Goal: Transaction & Acquisition: Purchase product/service

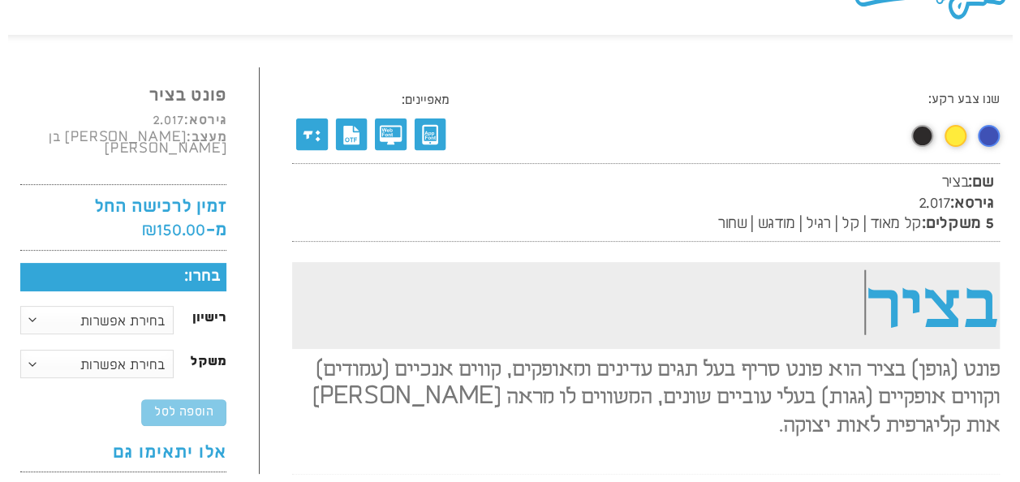
scroll to position [162, 0]
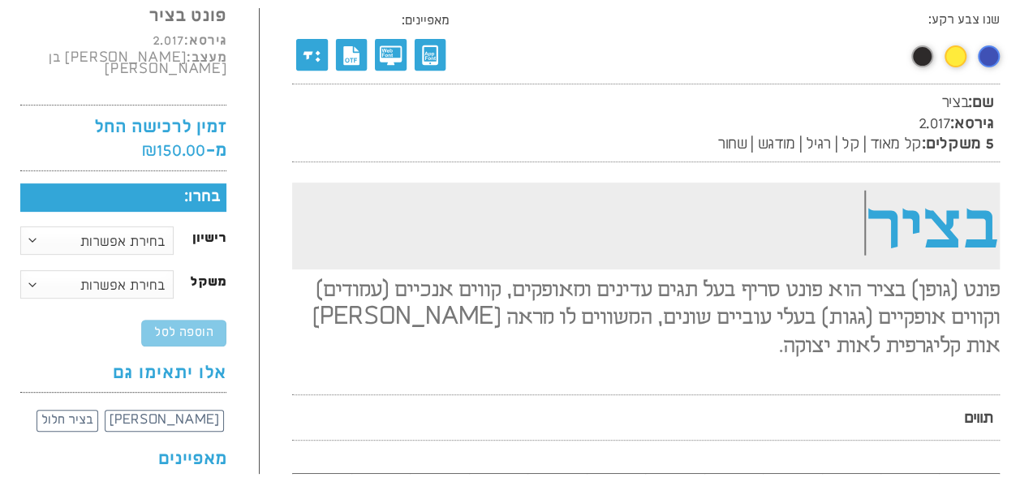
click at [867, 217] on h1 "בציר" at bounding box center [646, 226] width 708 height 87
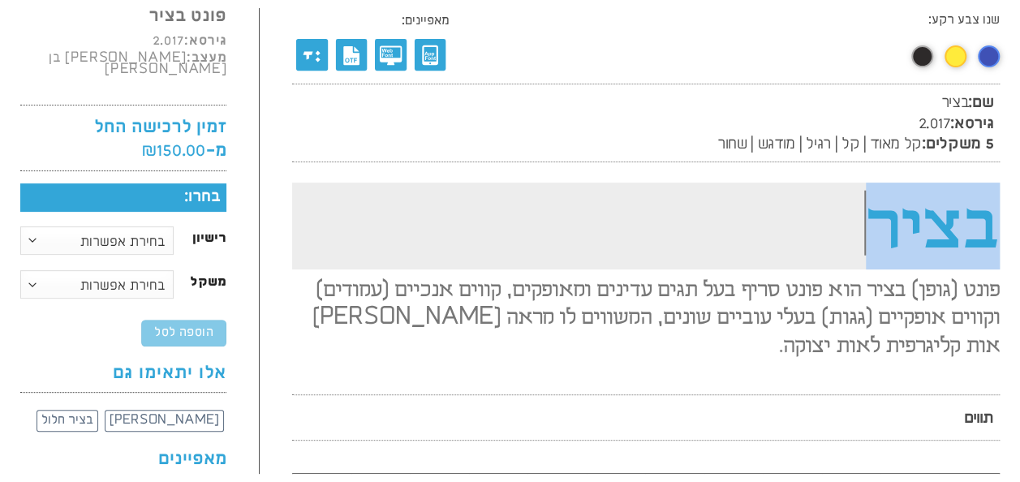
click at [867, 217] on h1 "בציר" at bounding box center [646, 226] width 708 height 87
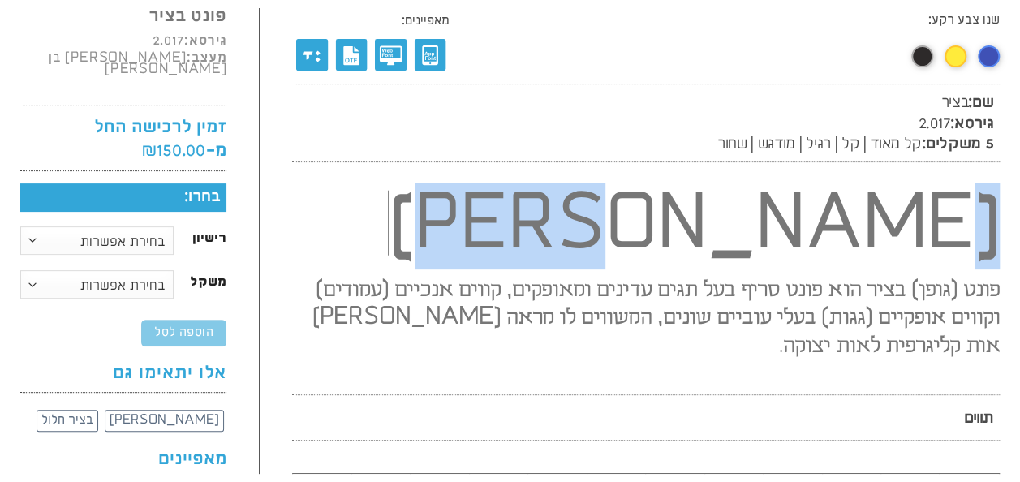
drag, startPoint x: 820, startPoint y: 222, endPoint x: 1027, endPoint y: 226, distance: 207.8
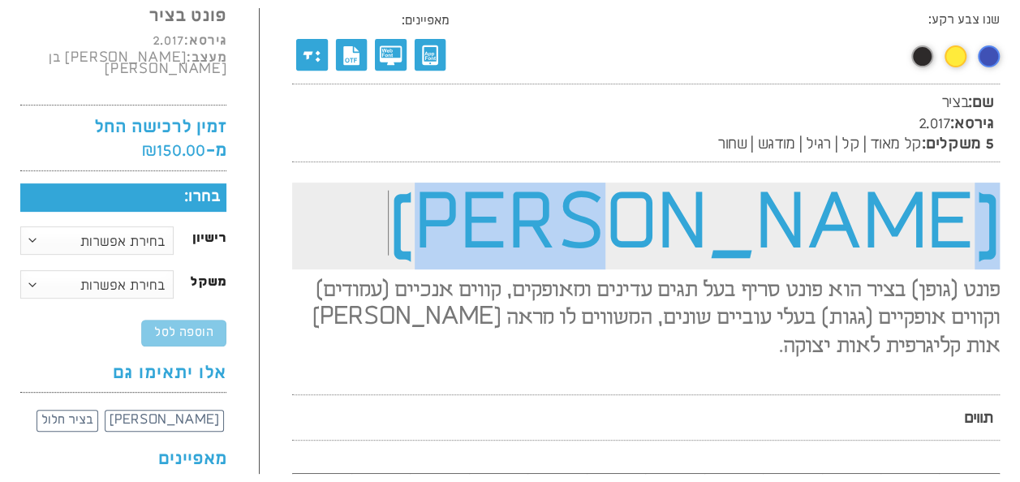
copy h1 "[PERSON_NAME]"
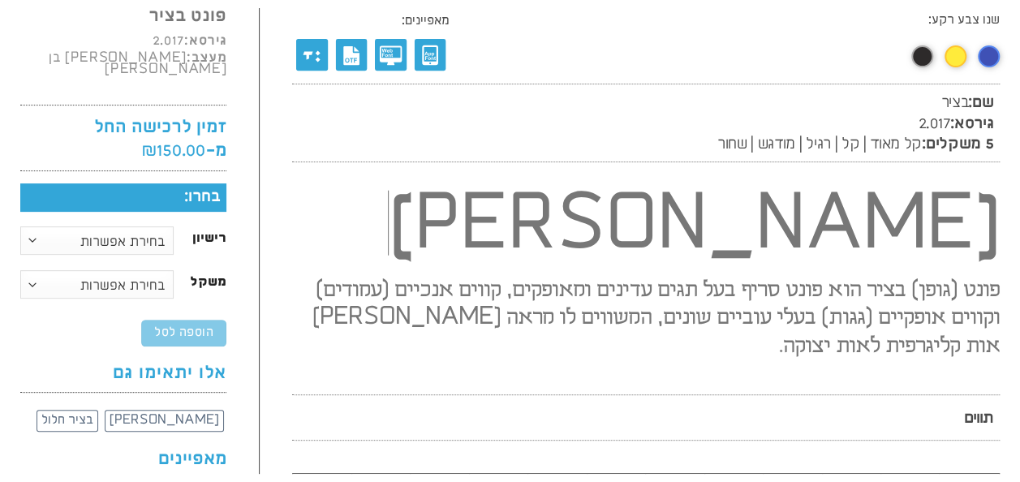
drag, startPoint x: 901, startPoint y: 234, endPoint x: 738, endPoint y: 174, distance: 173.8
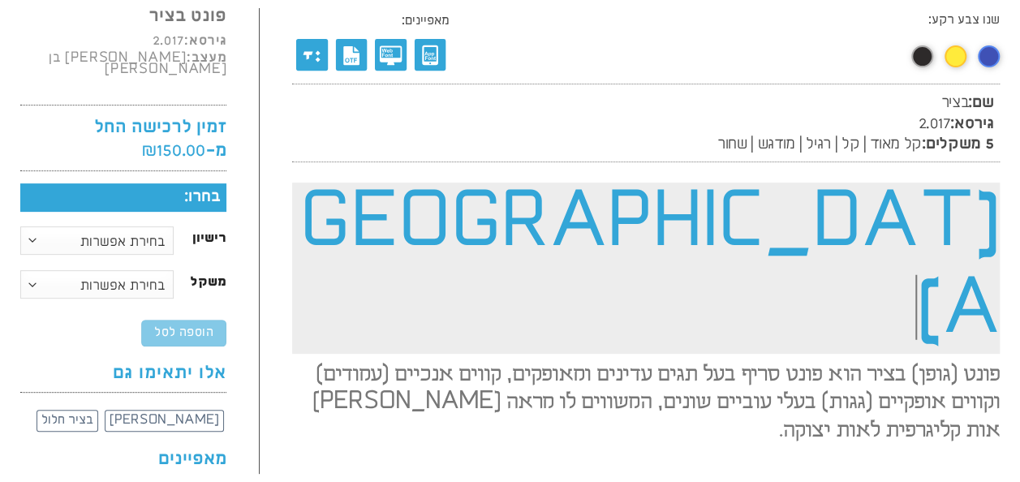
click at [665, 235] on h1 "[GEOGRAPHIC_DATA]" at bounding box center [646, 268] width 708 height 171
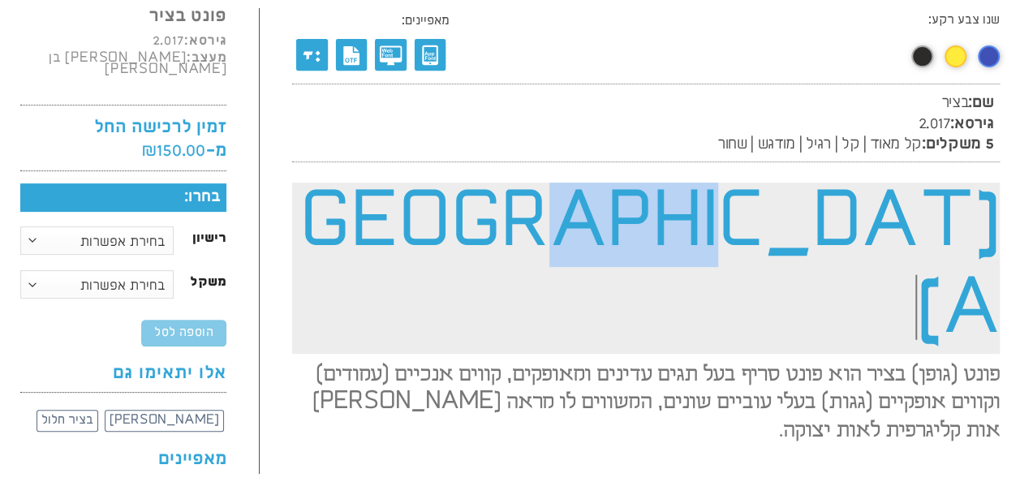
drag, startPoint x: 669, startPoint y: 230, endPoint x: 795, endPoint y: 230, distance: 125.8
click at [795, 230] on h1 "[GEOGRAPHIC_DATA]" at bounding box center [646, 268] width 708 height 171
click at [726, 248] on h1 "[GEOGRAPHIC_DATA]" at bounding box center [646, 268] width 708 height 171
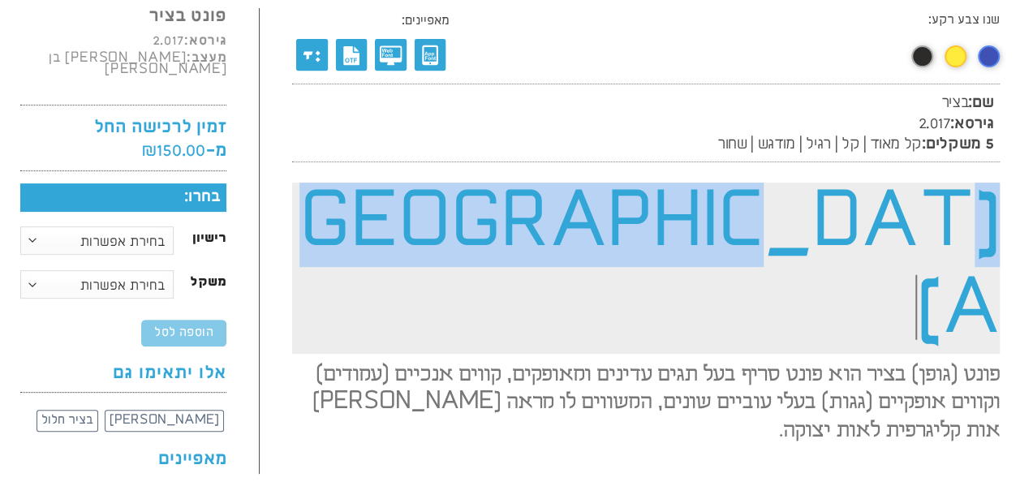
drag, startPoint x: 664, startPoint y: 220, endPoint x: 984, endPoint y: 211, distance: 320.6
click at [984, 211] on h1 "[GEOGRAPHIC_DATA]" at bounding box center [646, 268] width 708 height 171
copy h1 "[GEOGRAPHIC_DATA]"
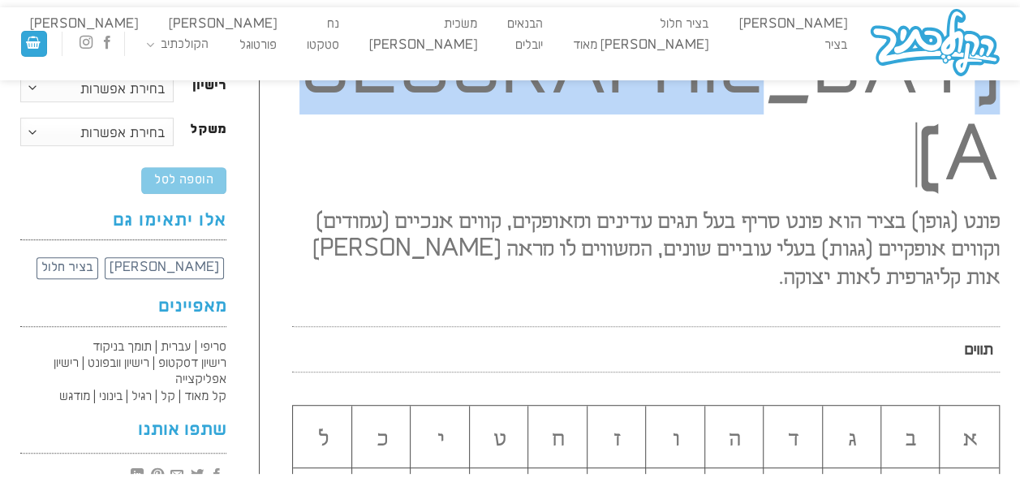
scroll to position [487, 0]
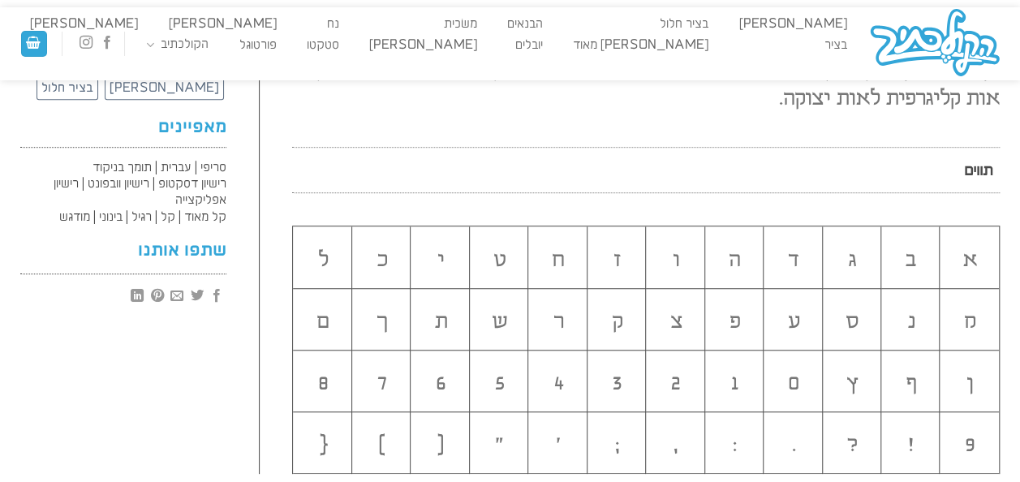
click at [967, 247] on h2 "א" at bounding box center [969, 260] width 58 height 27
